Goal: Task Accomplishment & Management: Manage account settings

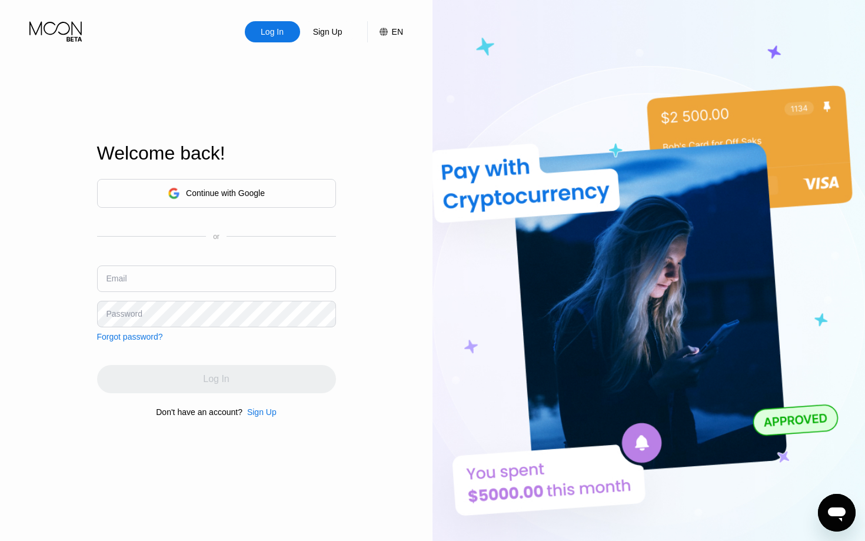
type input "[EMAIL_ADDRESS][DOMAIN_NAME]"
click at [208, 394] on div "Continue with Google or Email [EMAIL_ADDRESS][DOMAIN_NAME] Password Forgot pass…" at bounding box center [216, 297] width 239 height 239
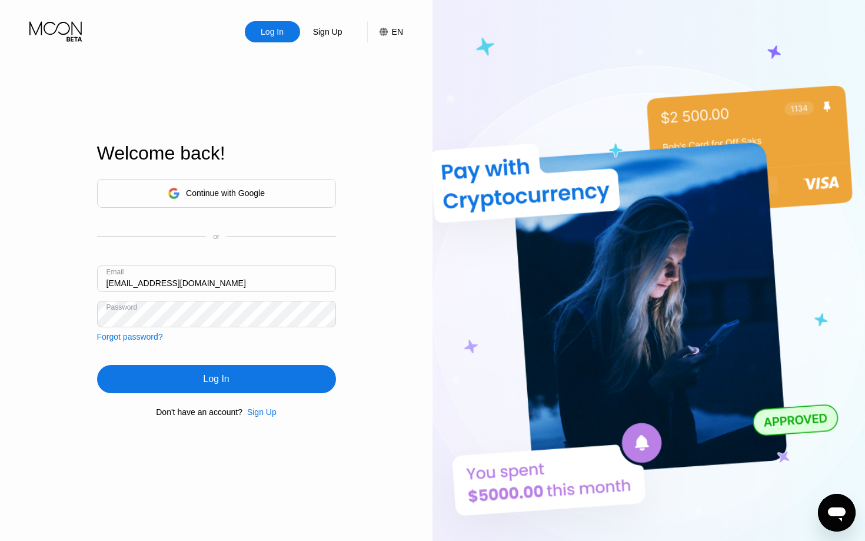
click at [215, 390] on div "Log In" at bounding box center [216, 379] width 239 height 28
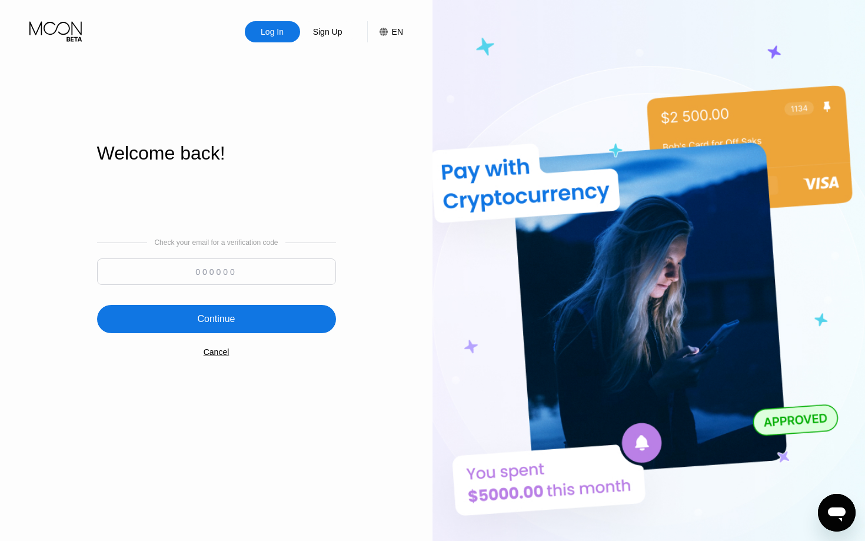
click at [288, 275] on input at bounding box center [216, 271] width 239 height 26
paste input "177158"
type input "177158"
click at [253, 328] on div "Continue" at bounding box center [216, 319] width 239 height 28
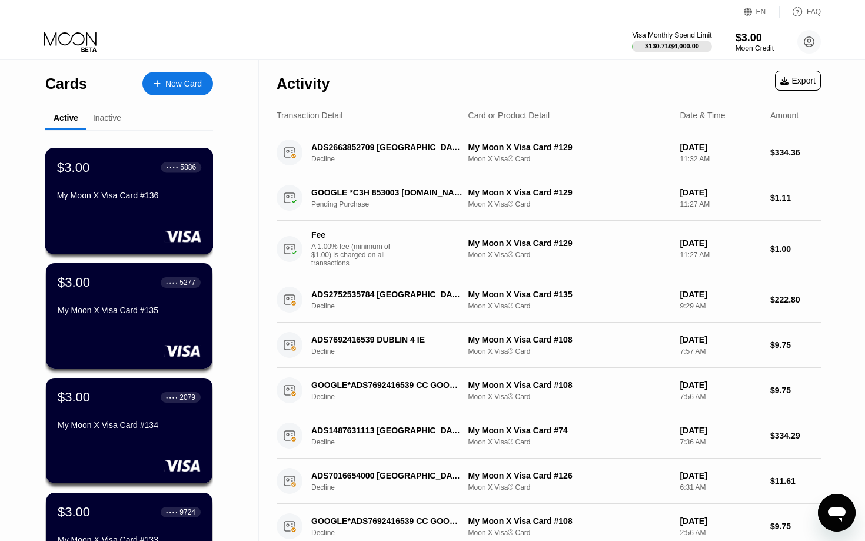
click at [155, 221] on div "$3.00 ● ● ● ● 5886 My Moon X Visa Card #136" at bounding box center [129, 201] width 168 height 107
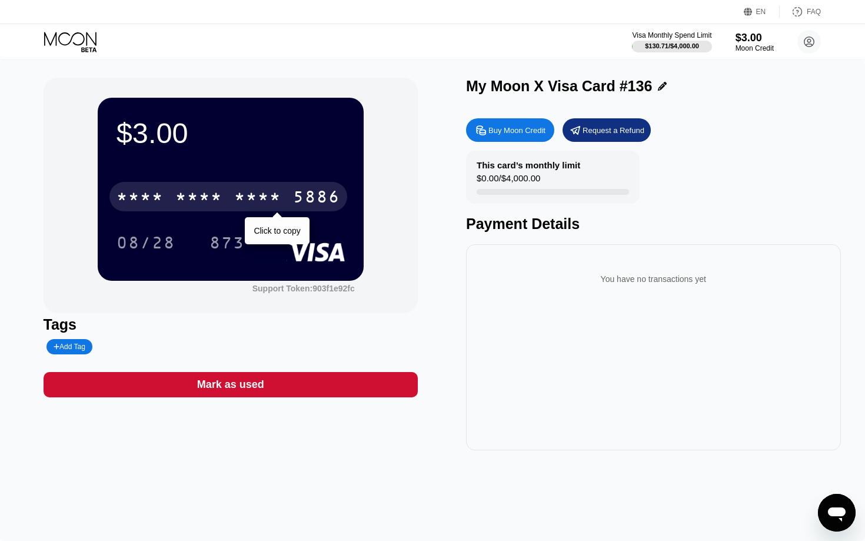
click at [307, 206] on div "5886" at bounding box center [316, 198] width 47 height 19
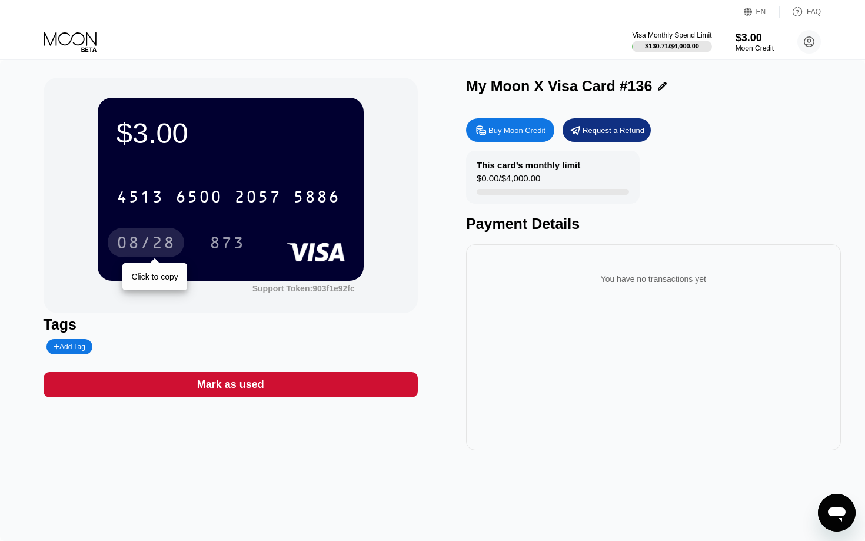
click at [178, 239] on div "08/28" at bounding box center [146, 242] width 76 height 29
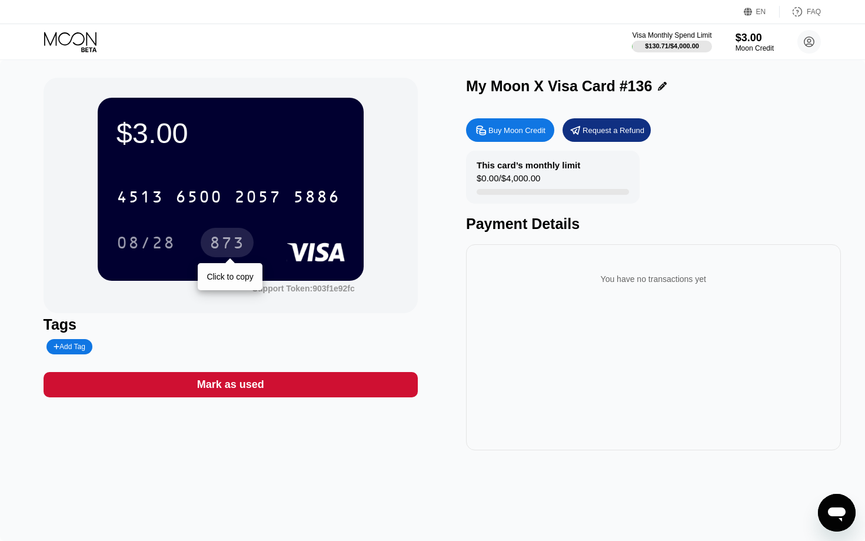
click at [234, 242] on div "873" at bounding box center [226, 244] width 35 height 19
